Goal: Task Accomplishment & Management: Complete application form

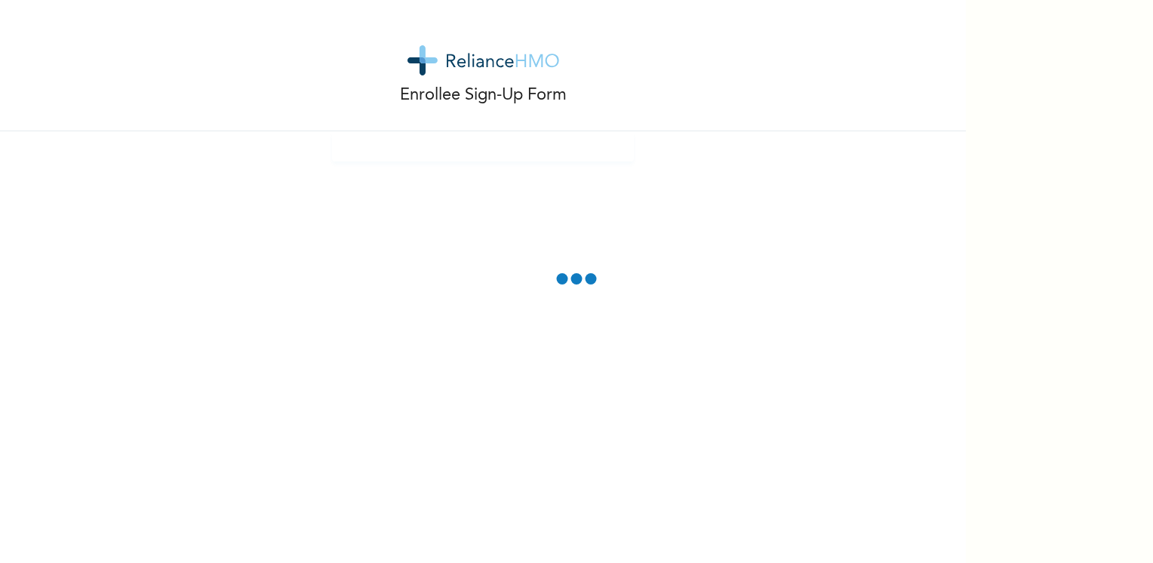
click at [522, 203] on div "Enrollee Sign-Up Form" at bounding box center [483, 281] width 966 height 563
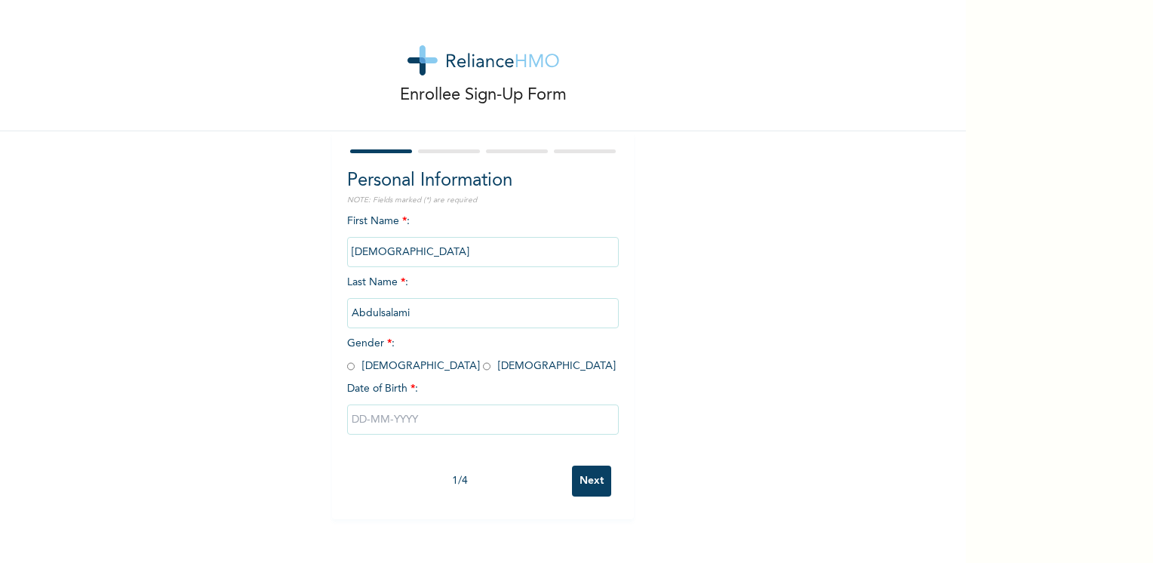
click at [391, 374] on div "First Name * : [PERSON_NAME] Last Name * : [PERSON_NAME] Gender * : [DEMOGRAPHI…" at bounding box center [483, 336] width 272 height 245
click at [483, 367] on input "radio" at bounding box center [487, 366] width 8 height 14
radio input "true"
click at [362, 424] on input "text" at bounding box center [483, 420] width 272 height 30
select select "7"
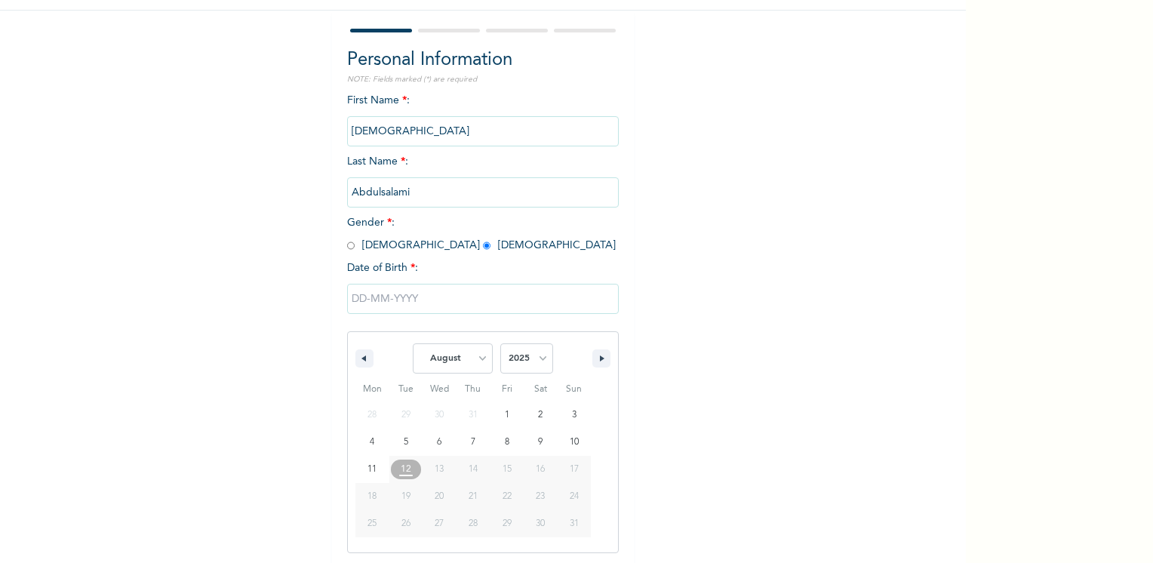
scroll to position [122, 0]
click at [528, 358] on select "2025 2024 2023 2022 2021 2020 2019 2018 2017 2016 2015 2014 2013 2012 2011 2010…" at bounding box center [527, 357] width 53 height 30
select select "1998"
click at [501, 342] on select "2025 2024 2023 2022 2021 2020 2019 2018 2017 2016 2015 2014 2013 2012 2011 2010…" at bounding box center [527, 357] width 53 height 30
click at [474, 358] on select "January February March April May June July August September October November De…" at bounding box center [453, 357] width 80 height 30
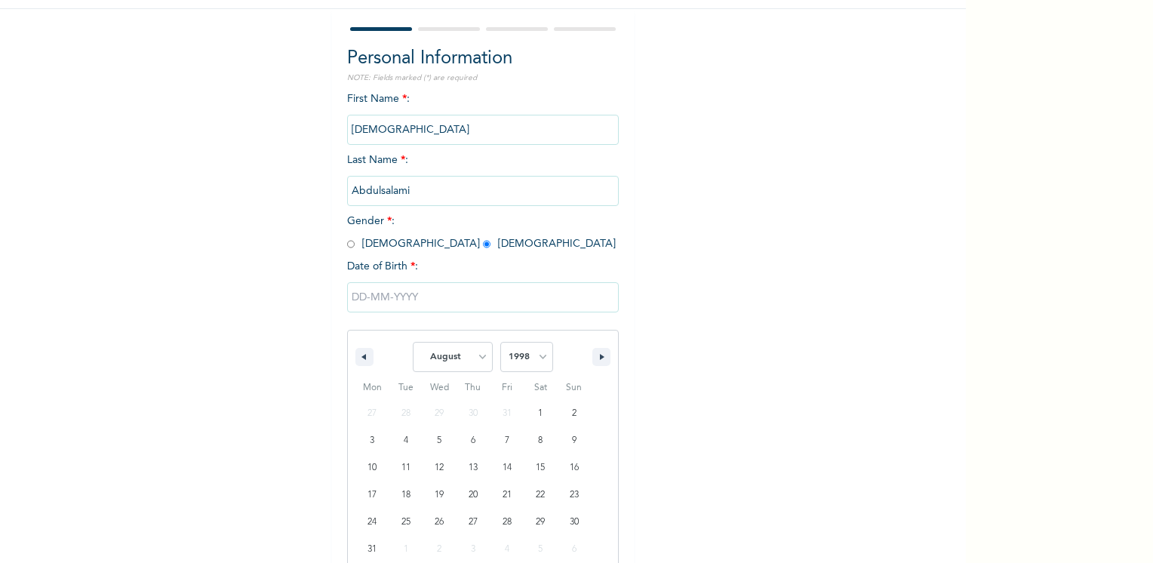
select select "6"
click at [413, 342] on select "January February March April May June July August September October November De…" at bounding box center [453, 357] width 80 height 30
type input "[DATE]"
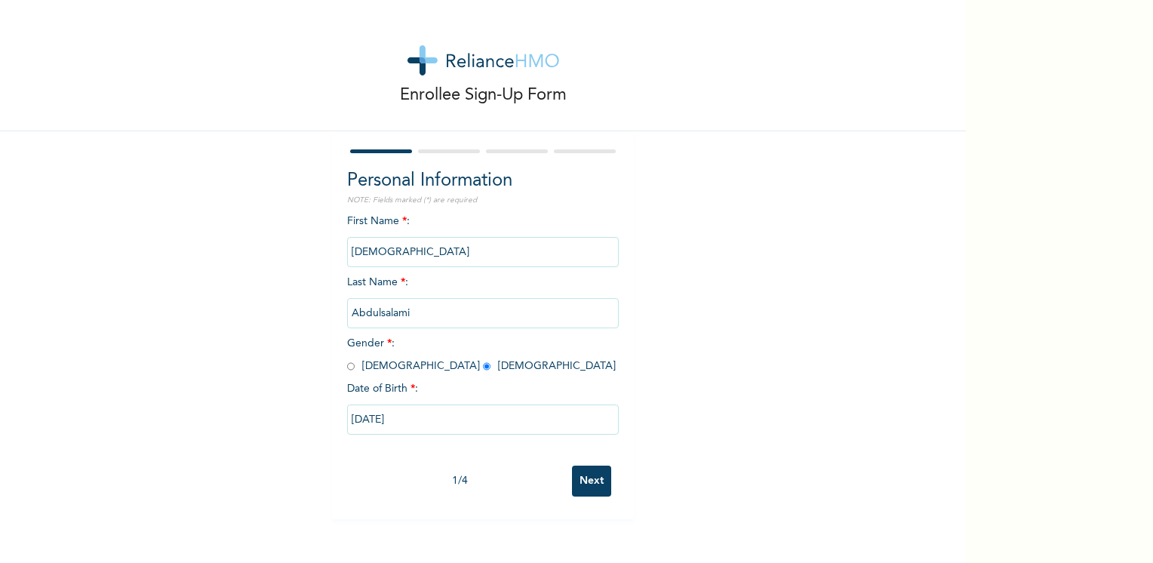
scroll to position [0, 0]
click at [365, 424] on input "[DATE]" at bounding box center [483, 420] width 272 height 30
select select "6"
select select "1998"
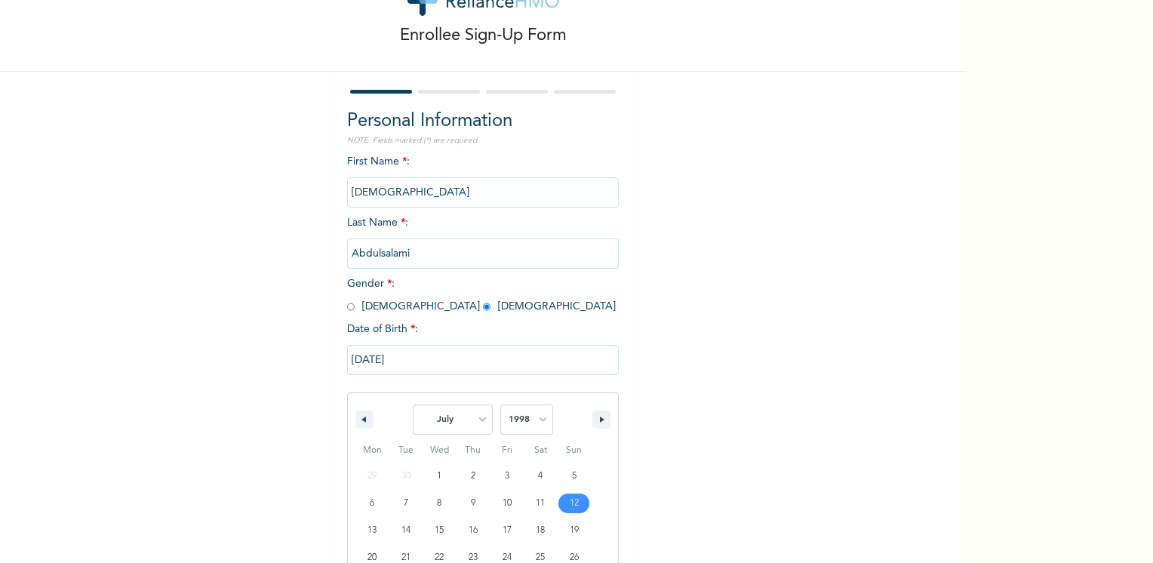
scroll to position [122, 0]
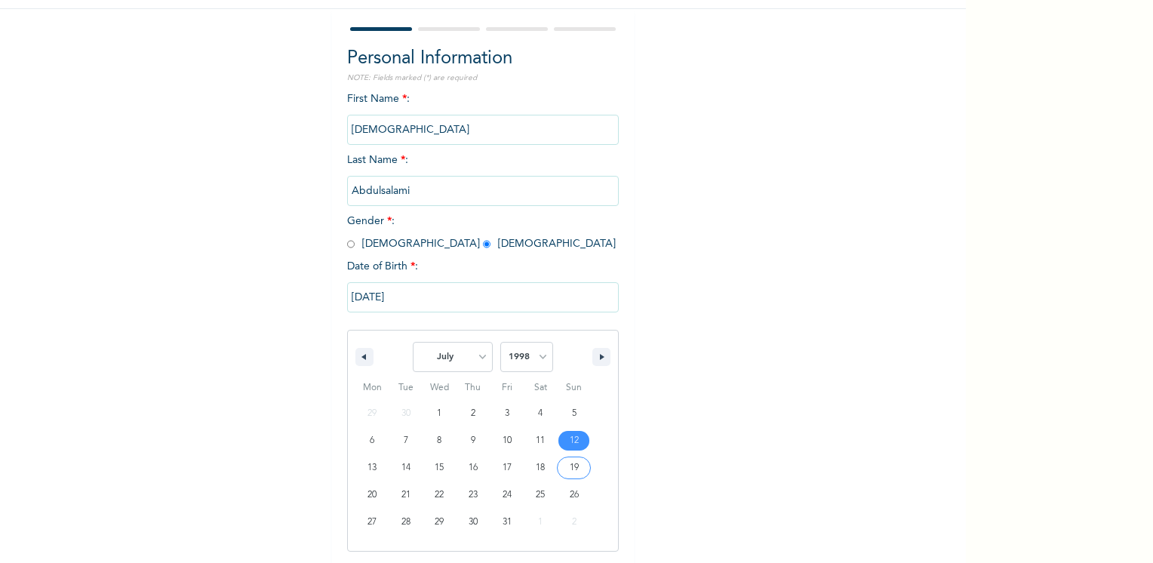
type input "[DATE]"
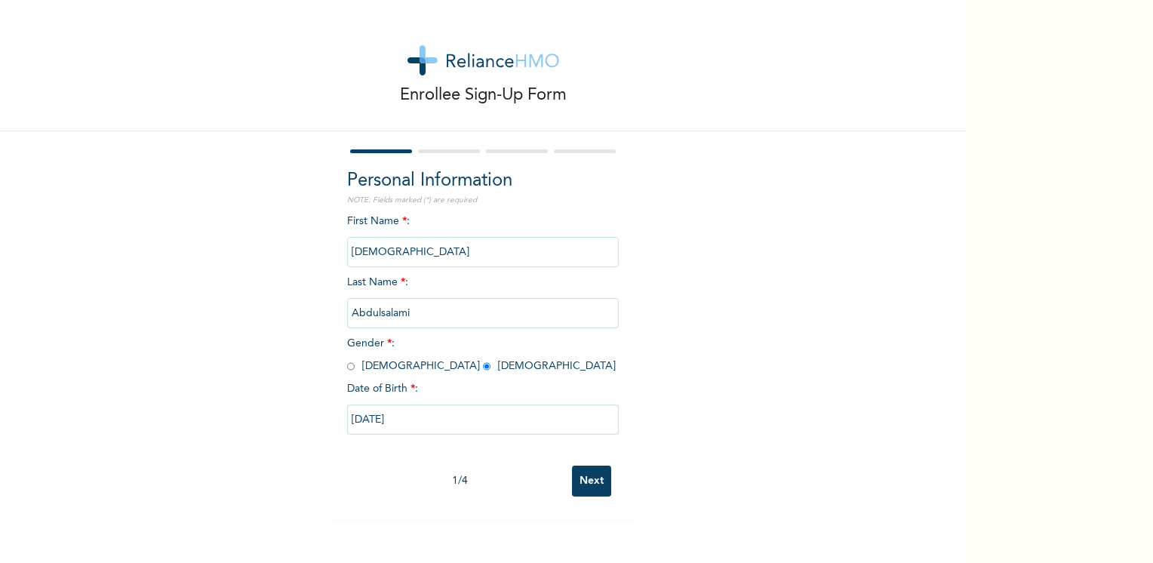
click at [587, 473] on input "Next" at bounding box center [591, 481] width 39 height 31
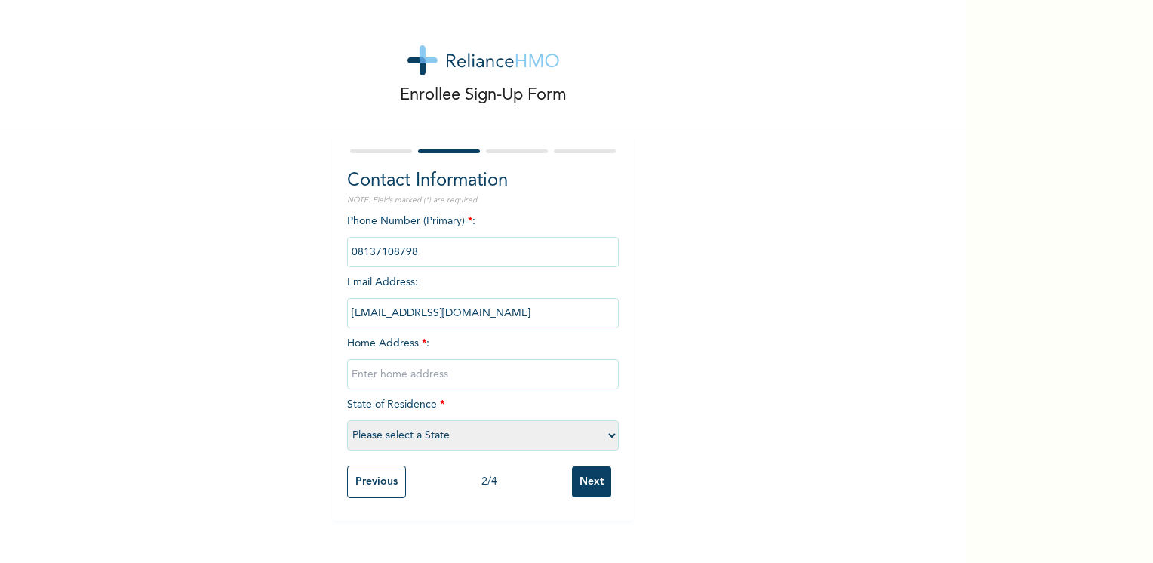
click at [489, 376] on input "text" at bounding box center [483, 374] width 272 height 30
type input "[PERSON_NAME][GEOGRAPHIC_DATA]"
click at [489, 443] on select "Please select a State [PERSON_NAME] (FCT) [PERSON_NAME] Ibom [GEOGRAPHIC_DATA] …" at bounding box center [483, 435] width 272 height 30
select select "25"
click at [347, 420] on select "Please select a State [PERSON_NAME] (FCT) [PERSON_NAME] Ibom [GEOGRAPHIC_DATA] …" at bounding box center [483, 435] width 272 height 30
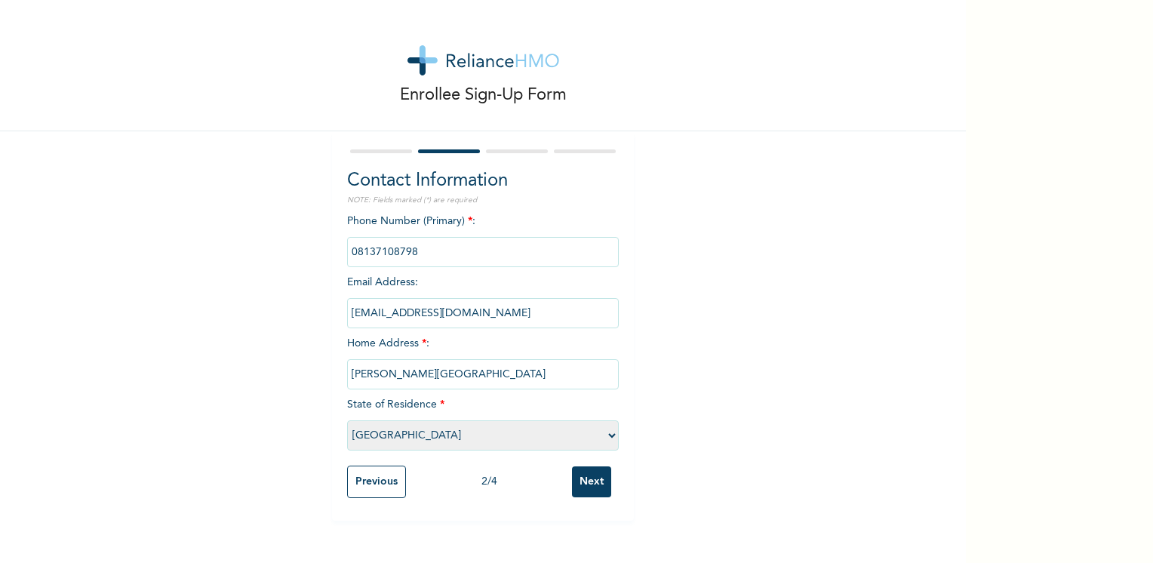
click at [434, 372] on input "[PERSON_NAME][GEOGRAPHIC_DATA]" at bounding box center [483, 374] width 272 height 30
type input "[PERSON_NAME][GEOGRAPHIC_DATA], [GEOGRAPHIC_DATA]"
click at [578, 470] on input "Next" at bounding box center [591, 482] width 39 height 31
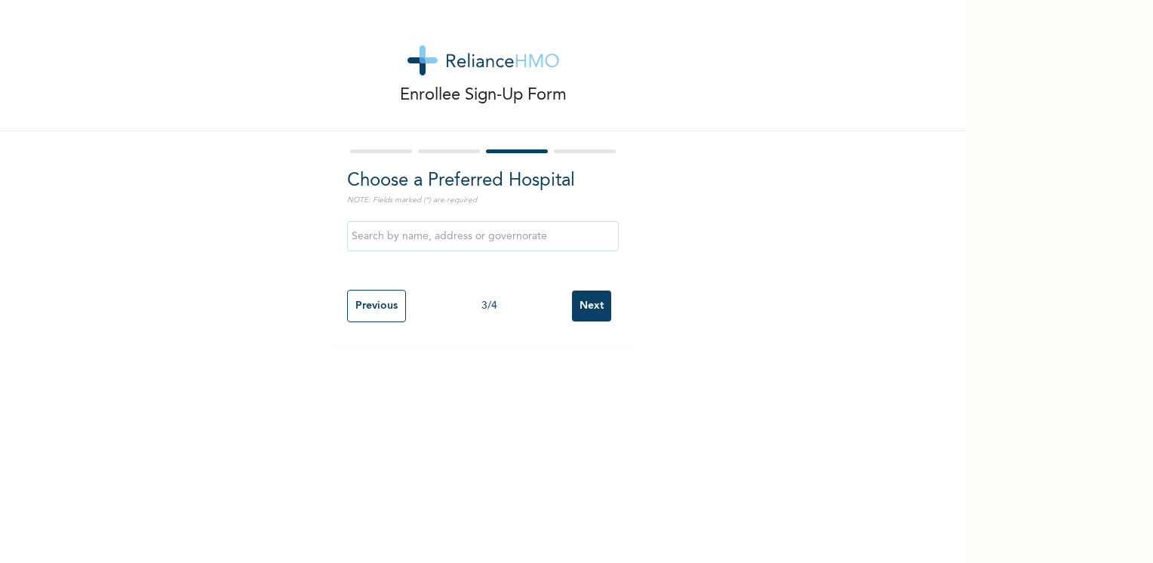
click at [491, 245] on input "text" at bounding box center [483, 236] width 272 height 30
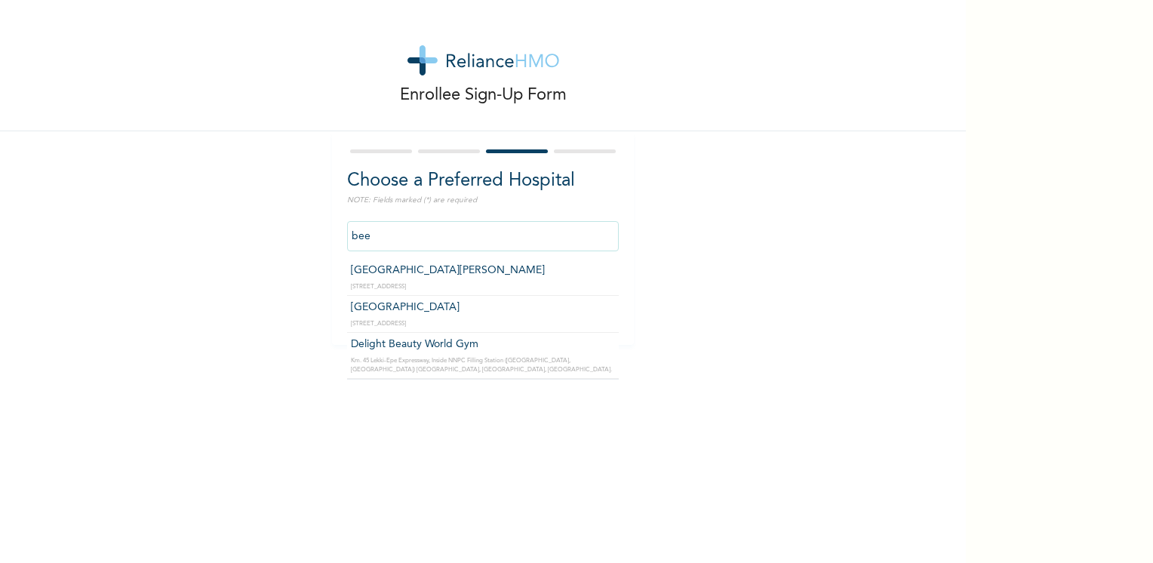
type input "[GEOGRAPHIC_DATA][PERSON_NAME]"
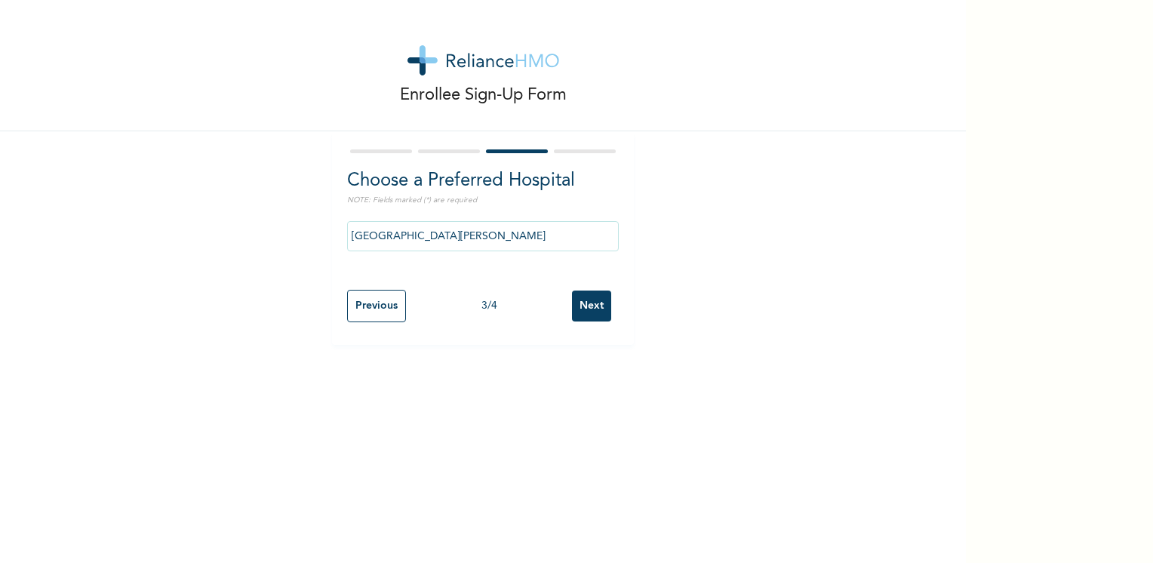
click at [583, 303] on input "Next" at bounding box center [591, 306] width 39 height 31
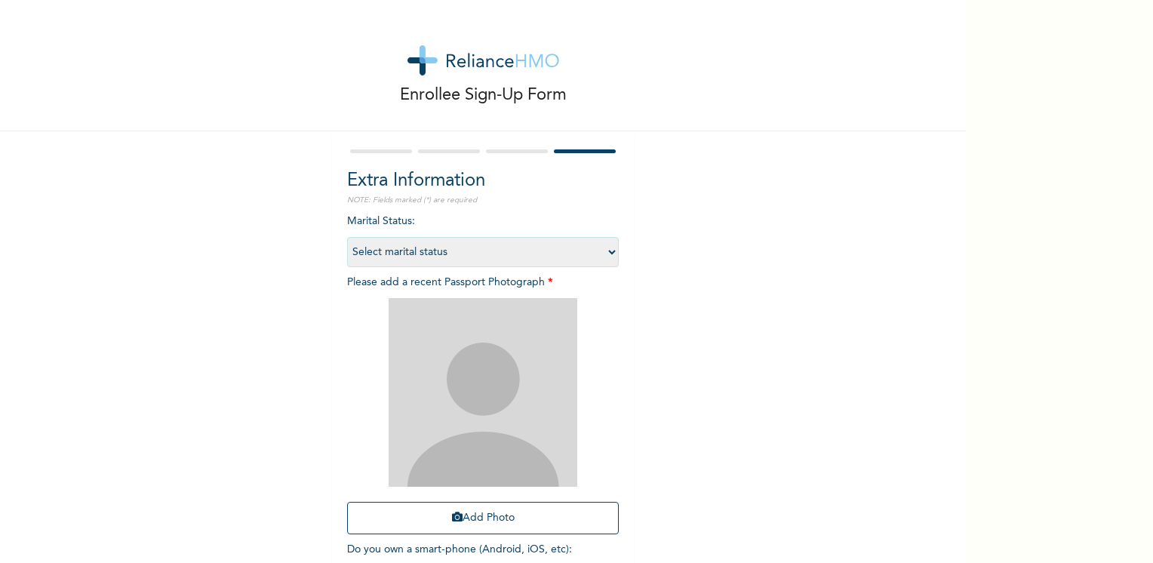
click at [603, 252] on select "Select marital status [DEMOGRAPHIC_DATA] Married [DEMOGRAPHIC_DATA] Widow/[DEMO…" at bounding box center [483, 252] width 272 height 30
select select "1"
click at [347, 237] on select "Select marital status [DEMOGRAPHIC_DATA] Married [DEMOGRAPHIC_DATA] Widow/[DEMO…" at bounding box center [483, 252] width 272 height 30
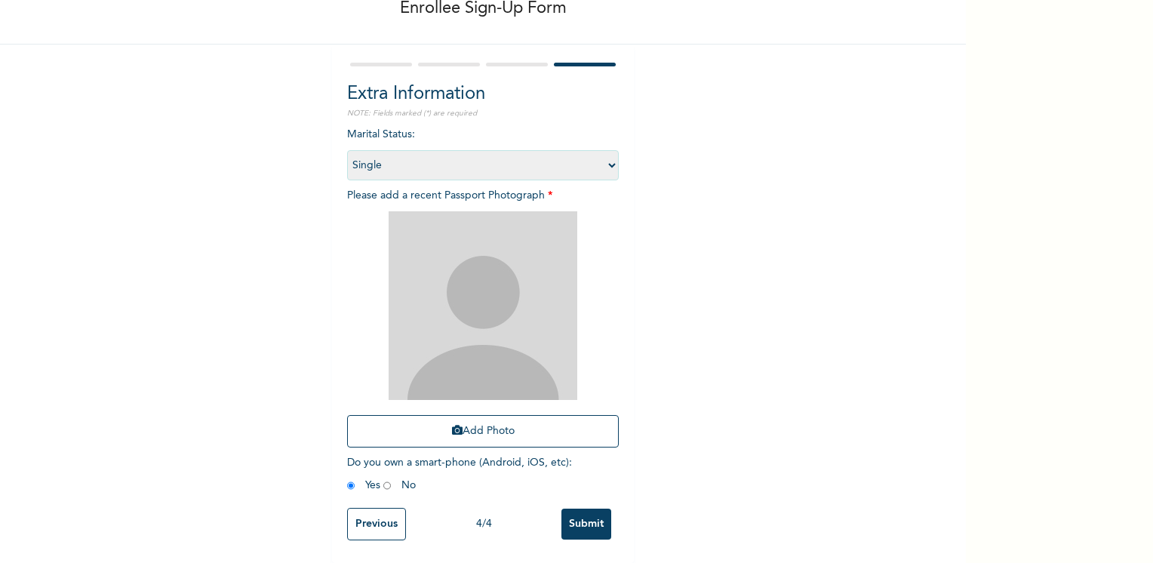
click at [577, 509] on input "Submit" at bounding box center [587, 524] width 50 height 31
